Goal: Information Seeking & Learning: Learn about a topic

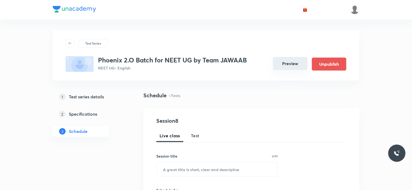
click at [292, 69] on button "Preview" at bounding box center [290, 63] width 35 height 13
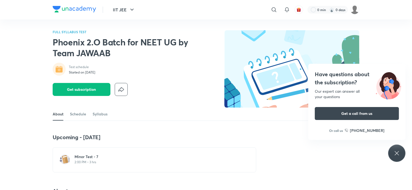
click at [103, 162] on p "2:00 PM • 3 hrs" at bounding box center [158, 162] width 166 height 4
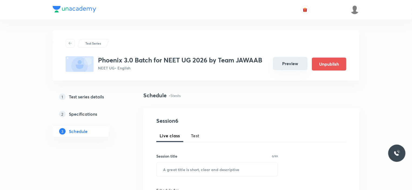
click at [283, 64] on button "Preview" at bounding box center [290, 63] width 35 height 13
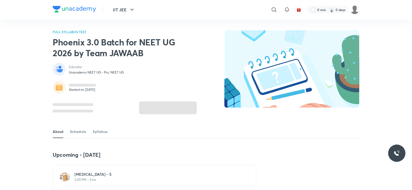
click at [252, 32] on img at bounding box center [291, 68] width 135 height 77
drag, startPoint x: 252, startPoint y: 32, endPoint x: 246, endPoint y: 22, distance: 11.5
click at [252, 31] on img at bounding box center [291, 68] width 135 height 77
click at [252, 32] on img at bounding box center [291, 68] width 135 height 77
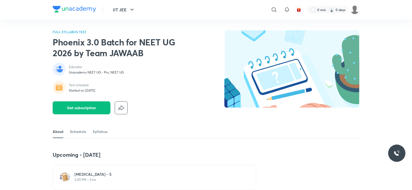
click at [252, 32] on img at bounding box center [291, 68] width 135 height 77
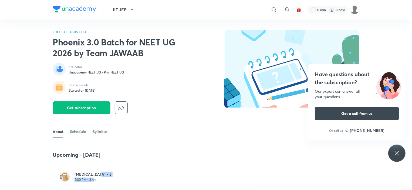
drag, startPoint x: 95, startPoint y: 161, endPoint x: 95, endPoint y: 178, distance: 17.5
click at [95, 178] on div "Upcoming - 5 Oct Minor Test - 5 2:00 PM • 3 hrs" at bounding box center [155, 170] width 204 height 39
click at [95, 178] on p "2:00 PM • 3 hrs" at bounding box center [158, 179] width 166 height 4
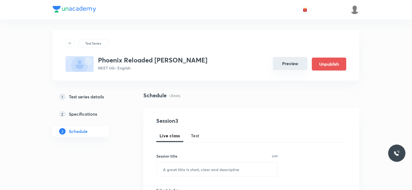
click at [285, 60] on button "Preview" at bounding box center [290, 63] width 35 height 13
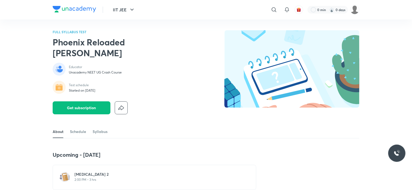
click at [96, 171] on h6 "Minor Test 2" at bounding box center [158, 173] width 166 height 5
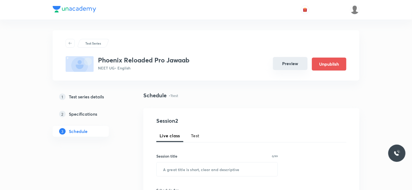
click at [289, 65] on button "Preview" at bounding box center [290, 63] width 35 height 13
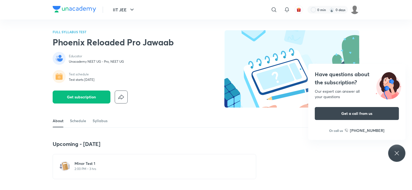
click at [84, 165] on h6 "Minor Test 1" at bounding box center [158, 163] width 166 height 5
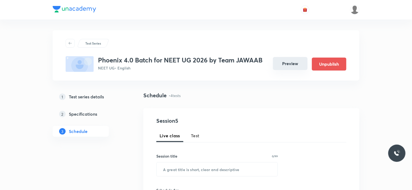
drag, startPoint x: 0, startPoint y: 0, endPoint x: 284, endPoint y: 61, distance: 290.5
click at [284, 61] on button "Preview" at bounding box center [290, 63] width 35 height 13
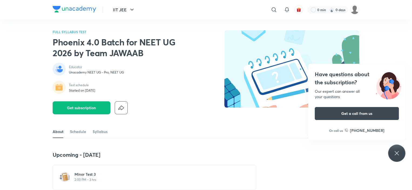
click at [92, 173] on h6 "Minor Test 3" at bounding box center [158, 173] width 166 height 5
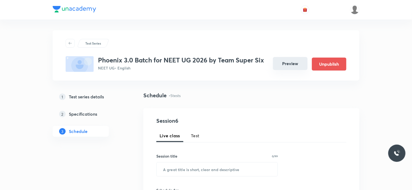
click at [289, 63] on button "Preview" at bounding box center [290, 63] width 35 height 13
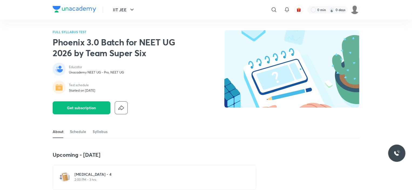
click at [89, 176] on h6 "[MEDICAL_DATA] - 4" at bounding box center [158, 173] width 166 height 5
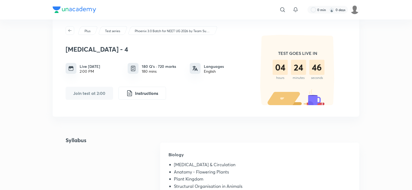
scroll to position [14, 0]
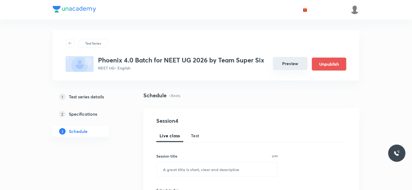
click at [287, 62] on button "Preview" at bounding box center [290, 63] width 35 height 13
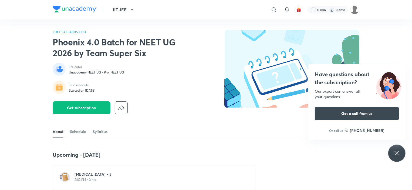
click at [89, 173] on h6 "Minor Test - 3" at bounding box center [158, 173] width 166 height 5
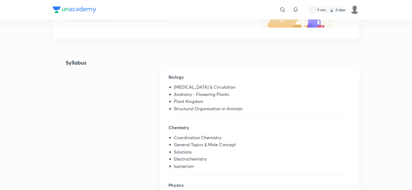
scroll to position [93, 0]
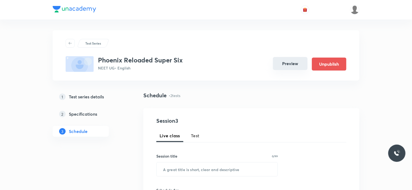
click at [291, 61] on button "Preview" at bounding box center [290, 63] width 35 height 13
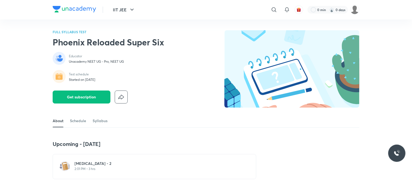
click at [99, 160] on div "Minor Test - 2 2:01 PM • 3 hrs" at bounding box center [155, 166] width 204 height 25
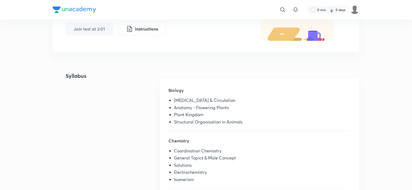
scroll to position [80, 0]
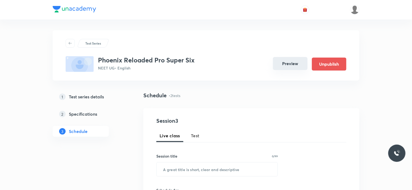
click at [285, 68] on button "Preview" at bounding box center [290, 63] width 35 height 13
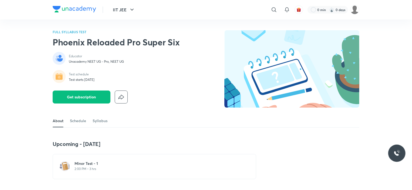
click at [100, 169] on p "2:00 PM • 3 hrs" at bounding box center [158, 169] width 166 height 4
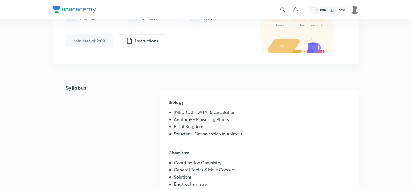
scroll to position [103, 0]
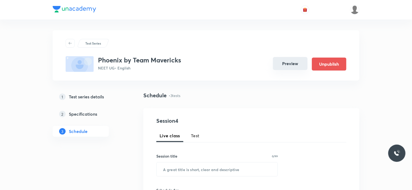
click at [291, 68] on button "Preview" at bounding box center [290, 63] width 35 height 13
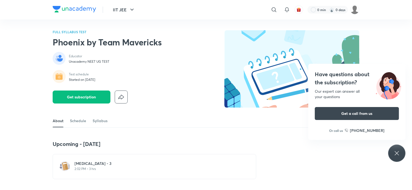
click at [84, 167] on p "2:02 PM • 3 hrs" at bounding box center [158, 169] width 166 height 4
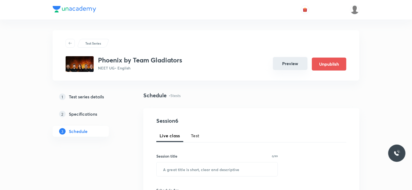
click at [288, 64] on button "Preview" at bounding box center [290, 63] width 35 height 13
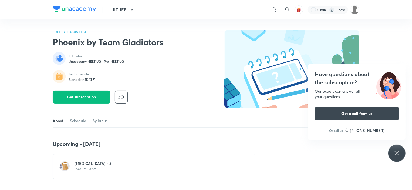
click at [110, 162] on h6 "[MEDICAL_DATA] - 5" at bounding box center [158, 163] width 166 height 5
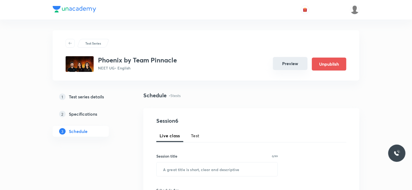
click at [297, 62] on button "Preview" at bounding box center [290, 63] width 35 height 13
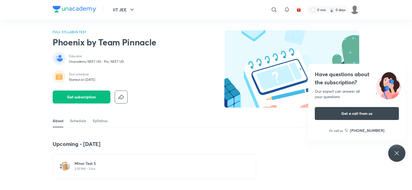
click at [79, 166] on div "Minor Test 5 2:01 PM • 3 hrs" at bounding box center [158, 166] width 166 height 10
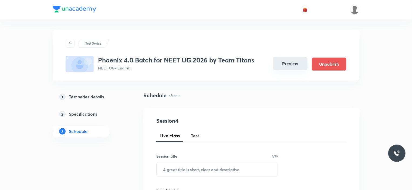
click at [288, 60] on button "Preview" at bounding box center [290, 63] width 35 height 13
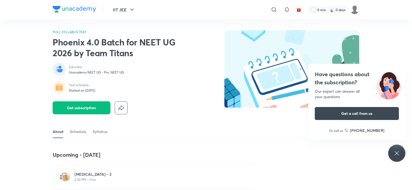
click at [77, 176] on h6 "[MEDICAL_DATA] - 3" at bounding box center [158, 173] width 166 height 5
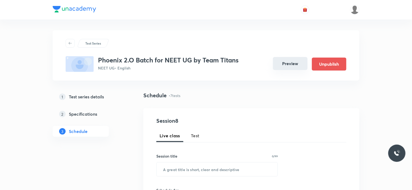
click at [291, 60] on button "Preview" at bounding box center [290, 63] width 35 height 13
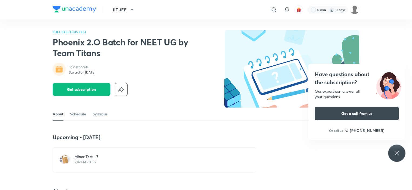
click at [82, 161] on p "2:02 PM • 3 hrs" at bounding box center [158, 162] width 166 height 4
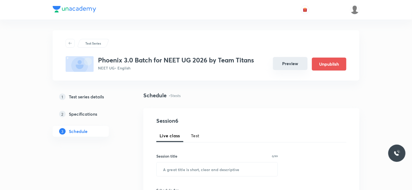
click at [281, 61] on button "Preview" at bounding box center [290, 63] width 35 height 13
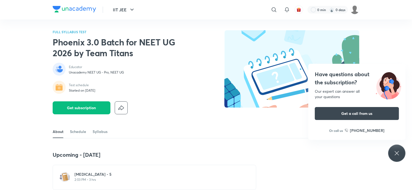
click at [92, 179] on p "2:03 PM • 3 hrs" at bounding box center [158, 179] width 166 height 4
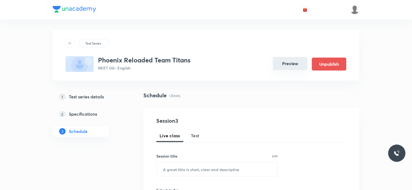
click at [279, 61] on button "Preview" at bounding box center [290, 63] width 35 height 13
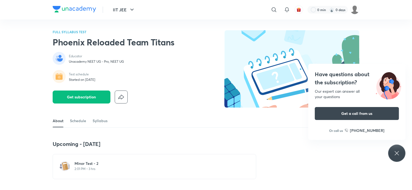
click at [90, 165] on h6 "Minor Test - 2" at bounding box center [158, 163] width 166 height 5
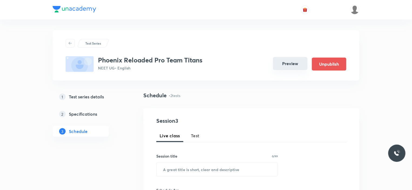
click at [293, 64] on button "Preview" at bounding box center [290, 63] width 35 height 13
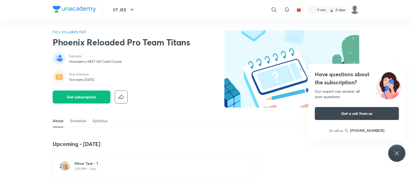
click at [91, 168] on p "2:00 PM • 3 hrs" at bounding box center [158, 169] width 166 height 4
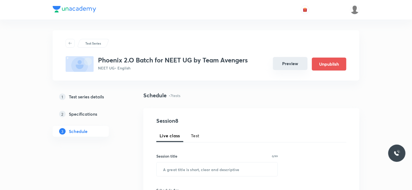
click at [292, 65] on button "Preview" at bounding box center [290, 63] width 35 height 13
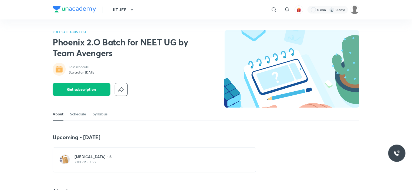
click at [112, 163] on p "2:00 PM • 3 hrs" at bounding box center [158, 162] width 166 height 4
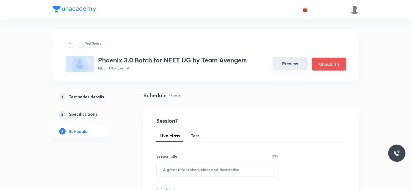
click at [286, 63] on button "Preview" at bounding box center [290, 63] width 35 height 13
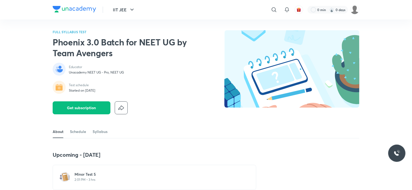
click at [97, 177] on p "2:01 PM • 3 hrs" at bounding box center [158, 179] width 166 height 4
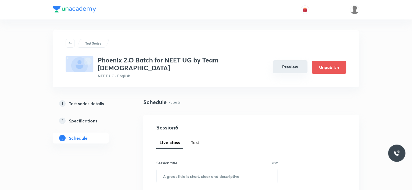
click at [286, 60] on button "Preview" at bounding box center [290, 66] width 35 height 13
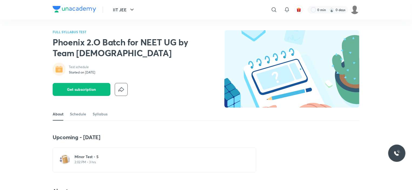
click at [95, 161] on p "2:02 PM • 3 hrs" at bounding box center [158, 162] width 166 height 4
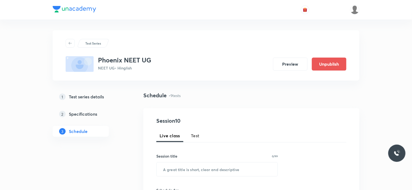
click at [287, 62] on button "Preview" at bounding box center [290, 64] width 35 height 13
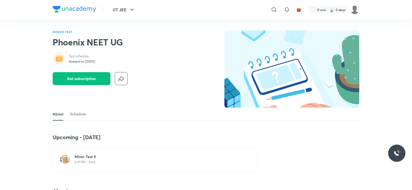
click at [89, 165] on div "Minor Test 9 2:01 PM • 3 hrs" at bounding box center [158, 160] width 166 height 12
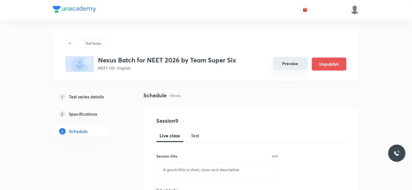
click at [286, 64] on button "Preview" at bounding box center [290, 63] width 35 height 13
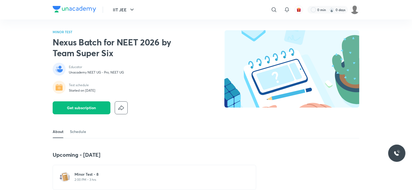
click at [94, 176] on h6 "Minor Test - 8" at bounding box center [158, 173] width 166 height 5
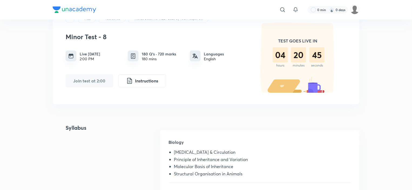
scroll to position [28, 0]
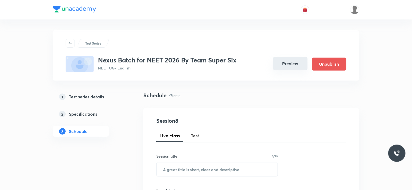
click at [284, 66] on button "Preview" at bounding box center [290, 63] width 35 height 13
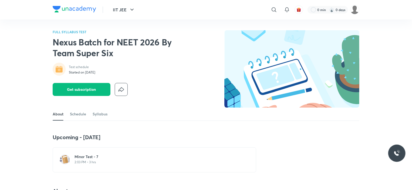
click at [102, 153] on div "[MEDICAL_DATA] - 7 2:03 PM • 3 hrs" at bounding box center [155, 159] width 204 height 25
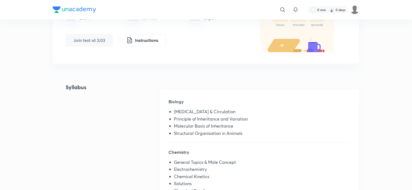
scroll to position [68, 0]
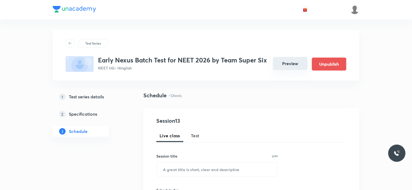
click at [286, 64] on button "Preview" at bounding box center [290, 63] width 35 height 13
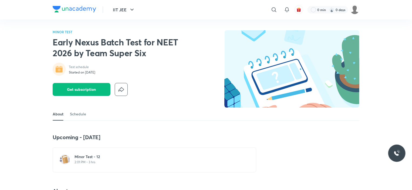
click at [95, 153] on div "Minor Test - 12 2:01 PM • 3 hrs" at bounding box center [155, 159] width 204 height 25
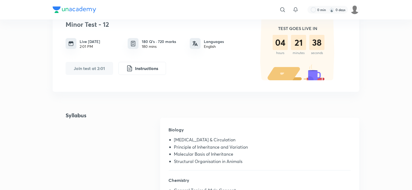
scroll to position [40, 0]
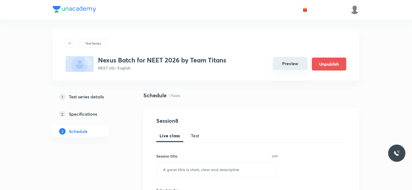
click at [281, 62] on button "Preview" at bounding box center [290, 63] width 35 height 13
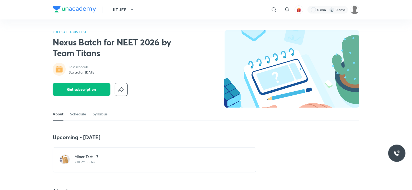
click at [112, 153] on div "[MEDICAL_DATA] - 7 2:01 PM • 3 hrs" at bounding box center [155, 159] width 204 height 25
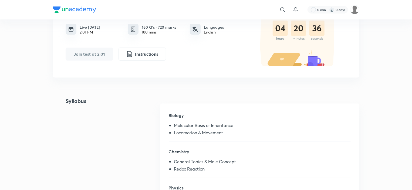
scroll to position [66, 0]
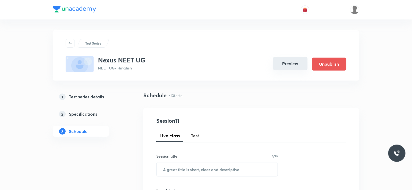
click at [286, 62] on button "Preview" at bounding box center [290, 63] width 35 height 13
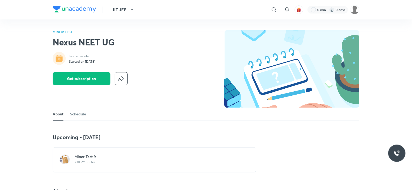
click at [93, 163] on p "2:01 PM • 3 hrs" at bounding box center [158, 162] width 166 height 4
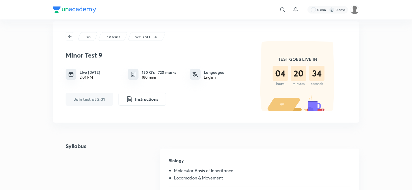
scroll to position [23, 0]
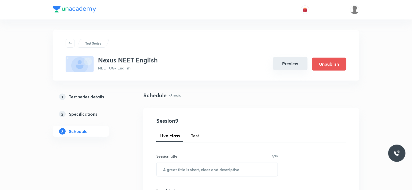
click at [287, 61] on button "Preview" at bounding box center [290, 63] width 35 height 13
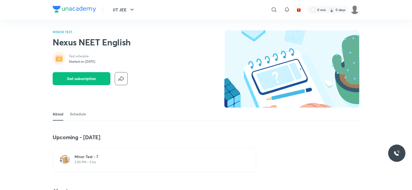
click at [108, 161] on p "2:00 PM • 3 hrs" at bounding box center [158, 162] width 166 height 4
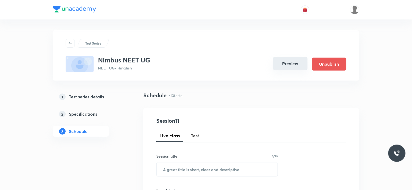
click at [278, 64] on button "Preview" at bounding box center [290, 63] width 35 height 13
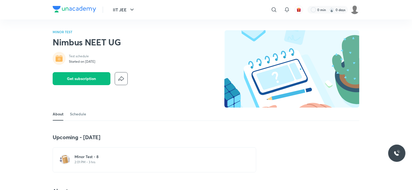
click at [102, 161] on p "2:01 PM • 3 hrs" at bounding box center [158, 162] width 166 height 4
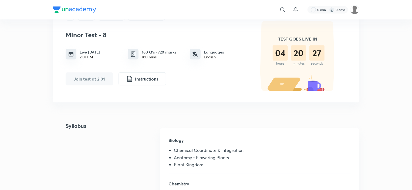
scroll to position [27, 0]
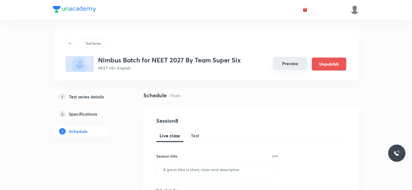
click at [287, 63] on button "Preview" at bounding box center [290, 63] width 35 height 13
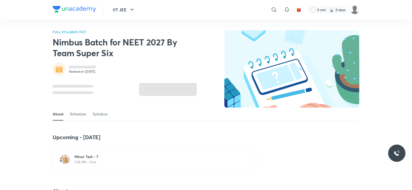
click at [100, 156] on h6 "Minor Test - 7" at bounding box center [158, 156] width 166 height 5
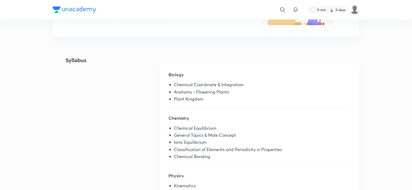
scroll to position [95, 0]
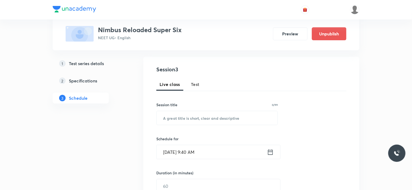
scroll to position [78, 0]
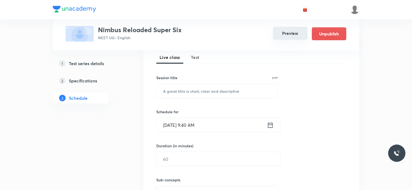
click at [288, 29] on button "Preview" at bounding box center [290, 33] width 35 height 13
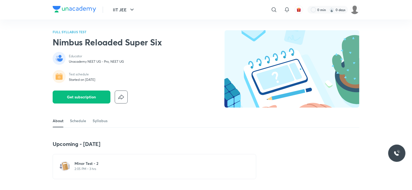
click at [97, 159] on div "Minor Test - 2 2:05 PM • 3 hrs" at bounding box center [155, 166] width 204 height 25
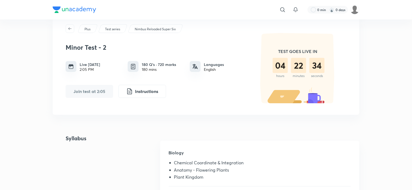
scroll to position [67, 0]
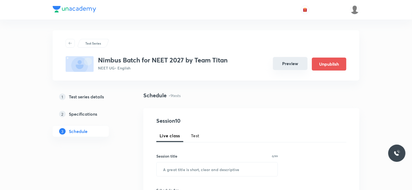
click at [290, 63] on button "Preview" at bounding box center [290, 63] width 35 height 13
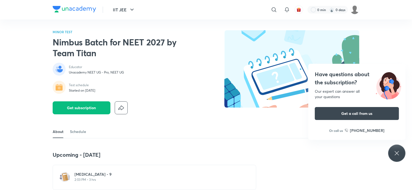
click at [75, 170] on div "Minor Test - 9 2:03 PM • 3 hrs" at bounding box center [155, 177] width 204 height 25
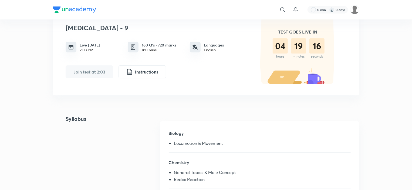
scroll to position [55, 0]
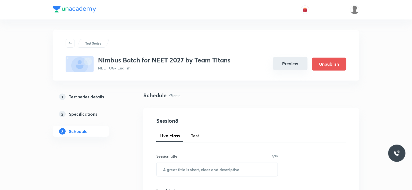
click at [295, 62] on button "Preview" at bounding box center [290, 63] width 35 height 13
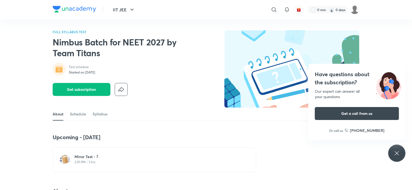
click at [80, 156] on h6 "Minor Test - 7" at bounding box center [158, 156] width 166 height 5
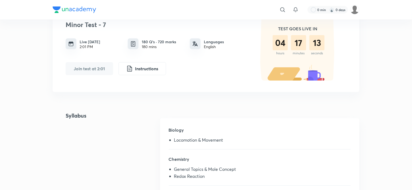
scroll to position [50, 0]
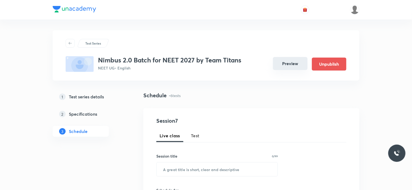
click at [293, 60] on button "Preview" at bounding box center [290, 63] width 35 height 13
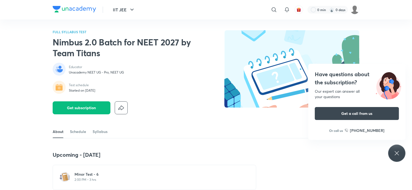
click at [93, 175] on h6 "Minor Test - 6" at bounding box center [158, 173] width 166 height 5
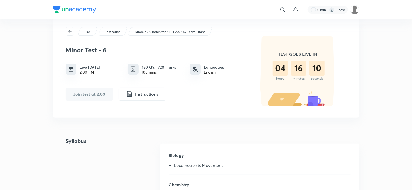
scroll to position [18, 0]
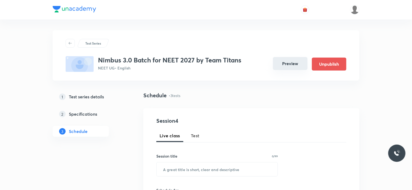
click at [283, 65] on button "Preview" at bounding box center [290, 63] width 35 height 13
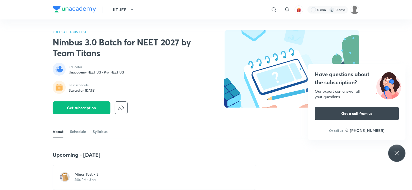
click at [90, 171] on h6 "Minor Test - 3" at bounding box center [158, 173] width 166 height 5
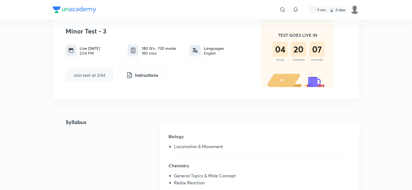
scroll to position [33, 0]
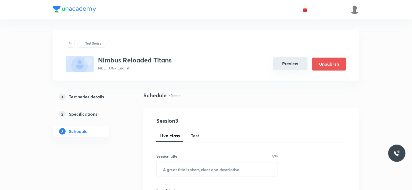
click at [283, 61] on button "Preview" at bounding box center [290, 63] width 35 height 13
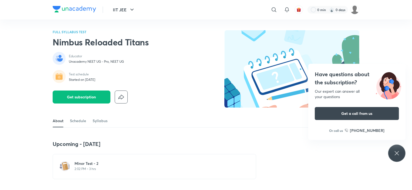
click at [88, 163] on h6 "Minor Test - 2" at bounding box center [158, 163] width 166 height 5
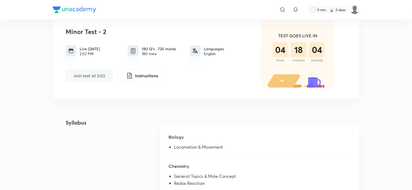
scroll to position [34, 0]
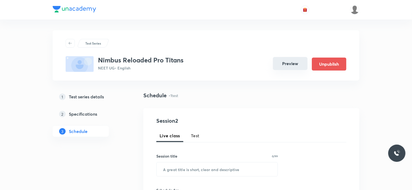
click at [300, 62] on button "Preview" at bounding box center [290, 63] width 35 height 13
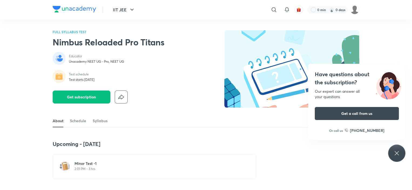
click at [80, 165] on h6 "Minor Test -1" at bounding box center [158, 163] width 166 height 5
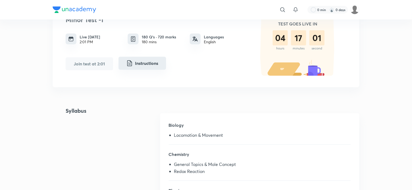
scroll to position [58, 0]
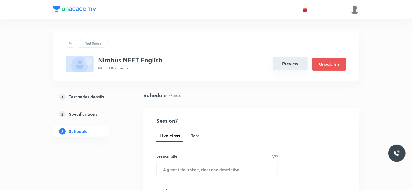
click at [288, 66] on button "Preview" at bounding box center [290, 63] width 35 height 13
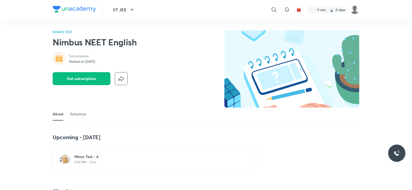
click at [110, 162] on p "2:04 PM • 3 hrs" at bounding box center [158, 162] width 166 height 4
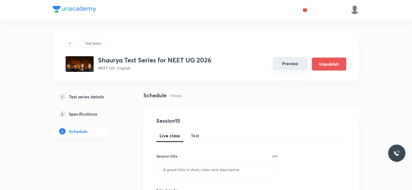
click at [293, 63] on button "Preview" at bounding box center [290, 63] width 35 height 13
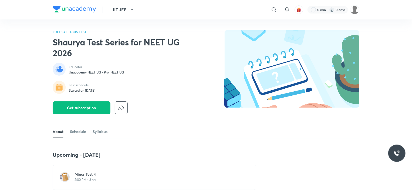
click at [75, 173] on h6 "Minor Test 4" at bounding box center [158, 173] width 166 height 5
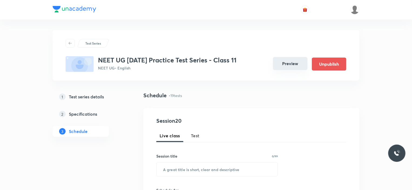
click at [286, 60] on button "Preview" at bounding box center [290, 63] width 35 height 13
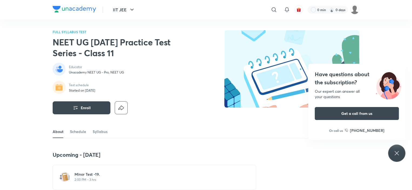
click at [95, 172] on h6 "Minor Test -19." at bounding box center [158, 173] width 166 height 5
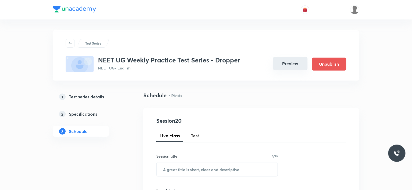
click at [290, 66] on button "Preview" at bounding box center [290, 63] width 35 height 13
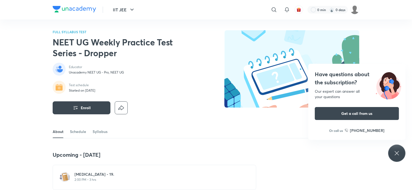
click at [89, 176] on h6 "[MEDICAL_DATA] - 19." at bounding box center [158, 173] width 166 height 5
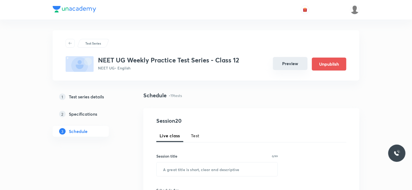
click at [282, 59] on button "Preview" at bounding box center [290, 63] width 35 height 13
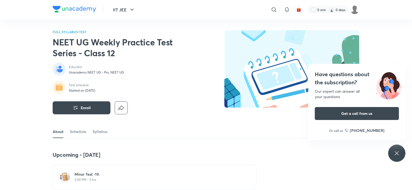
click at [87, 174] on h6 "Minor Test -19." at bounding box center [158, 173] width 166 height 5
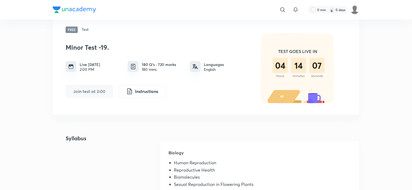
scroll to position [33, 0]
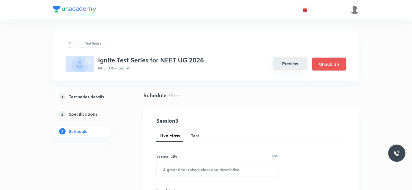
click at [286, 63] on button "Preview" at bounding box center [290, 63] width 35 height 13
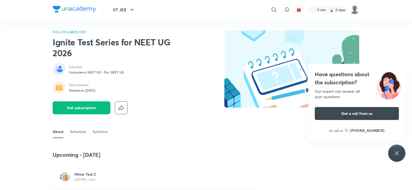
click at [104, 179] on p "2:01 PM • 3 hrs" at bounding box center [158, 179] width 166 height 4
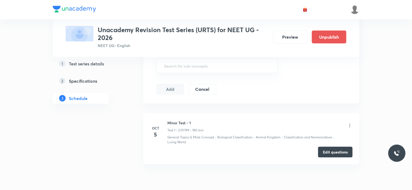
scroll to position [375, 0]
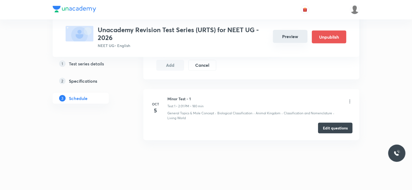
click at [289, 38] on button "Preview" at bounding box center [290, 36] width 35 height 13
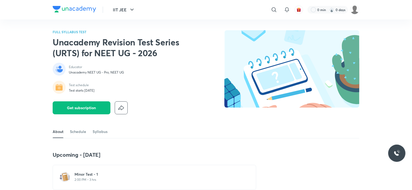
click at [114, 175] on h6 "Minor Test - 1" at bounding box center [158, 173] width 166 height 5
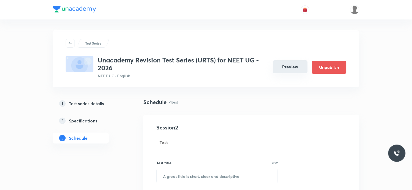
click at [288, 66] on button "Preview" at bounding box center [290, 66] width 35 height 13
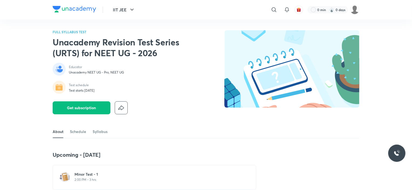
click at [103, 170] on div "Minor Test - 1 2:00 PM • 3 hrs" at bounding box center [155, 177] width 204 height 25
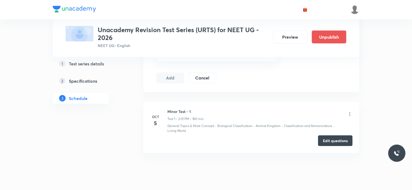
scroll to position [375, 0]
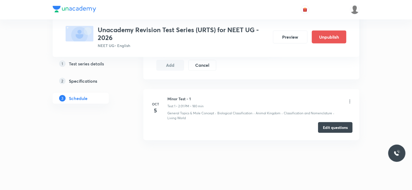
click at [335, 124] on button "Edit questions" at bounding box center [335, 127] width 35 height 11
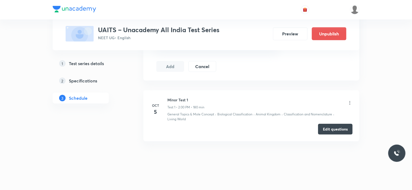
scroll to position [230, 0]
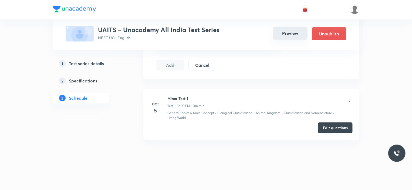
click at [288, 34] on button "Preview" at bounding box center [290, 33] width 35 height 13
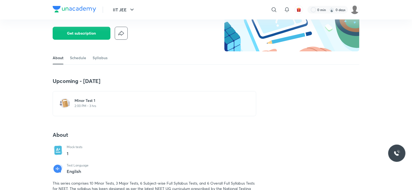
scroll to position [54, 0]
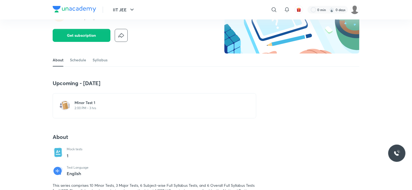
click at [105, 104] on h6 "Minor Test 1" at bounding box center [158, 102] width 166 height 5
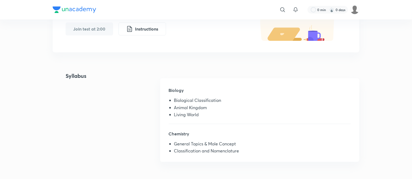
scroll to position [14, 0]
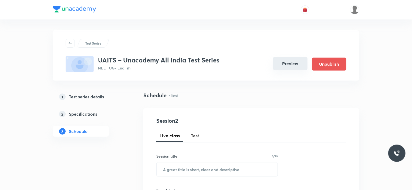
click at [287, 60] on button "Preview" at bounding box center [290, 63] width 35 height 13
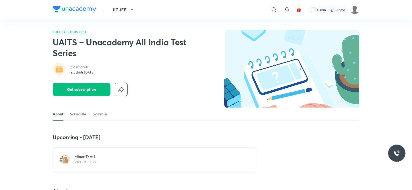
click at [104, 161] on p "2:00 PM • 3 hrs" at bounding box center [158, 162] width 166 height 4
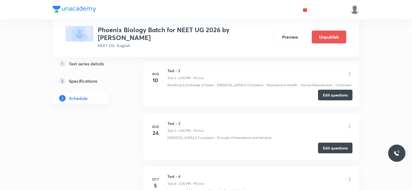
scroll to position [390, 0]
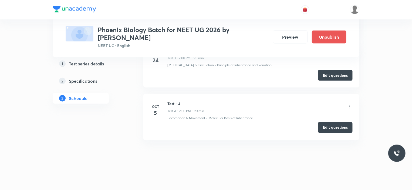
click at [336, 126] on button "Edit questions" at bounding box center [335, 127] width 35 height 11
click at [286, 39] on button "Preview" at bounding box center [290, 36] width 35 height 13
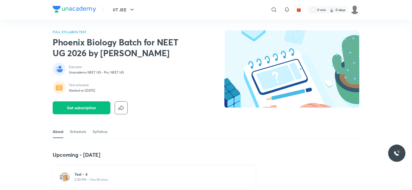
click at [97, 180] on p "2:00 PM • 1 hrs 30 mins" at bounding box center [158, 179] width 166 height 4
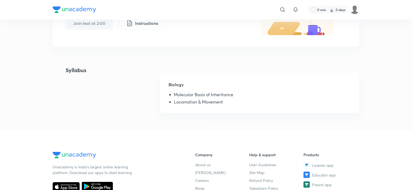
scroll to position [86, 0]
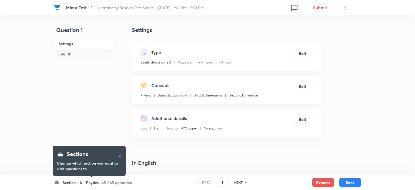
checkbox input "true"
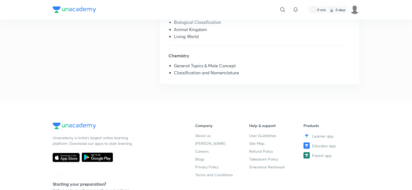
scroll to position [157, 0]
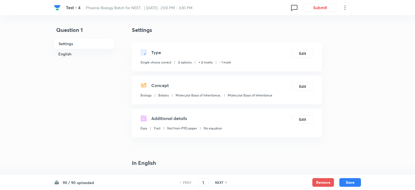
checkbox input "true"
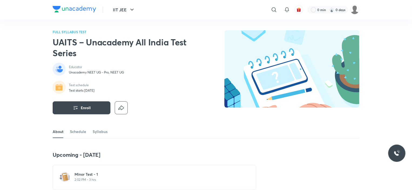
click at [114, 178] on p "2:02 PM • 3 hrs" at bounding box center [158, 179] width 166 height 4
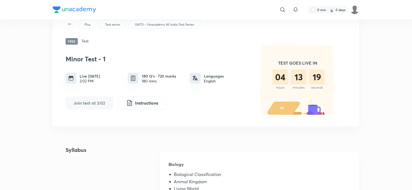
scroll to position [20, 0]
